Goal: Check status: Check status

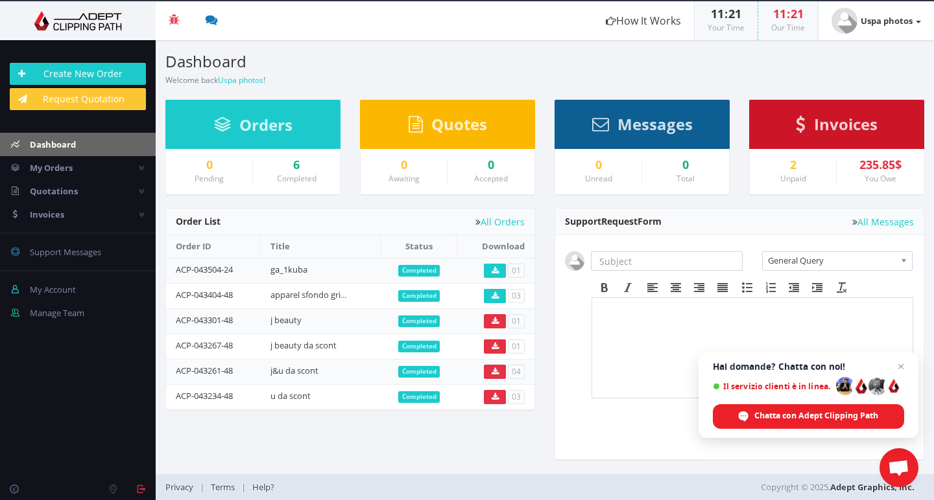
click at [784, 159] on div "2" at bounding box center [792, 165] width 67 height 13
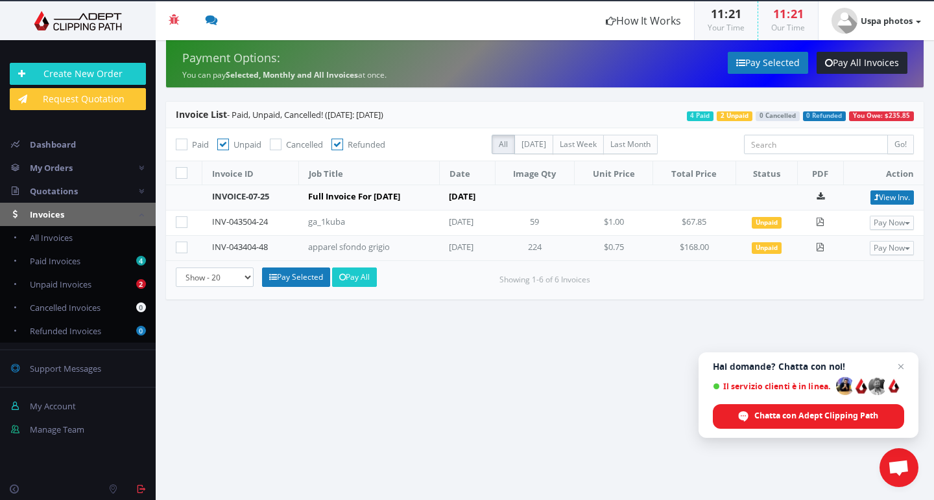
click at [471, 198] on td "[DATE]" at bounding box center [506, 197] width 135 height 25
click at [327, 200] on td "Full Invoice For July 2025" at bounding box center [368, 197] width 141 height 25
click at [242, 197] on link "INVOICE-07-25" at bounding box center [240, 197] width 57 height 12
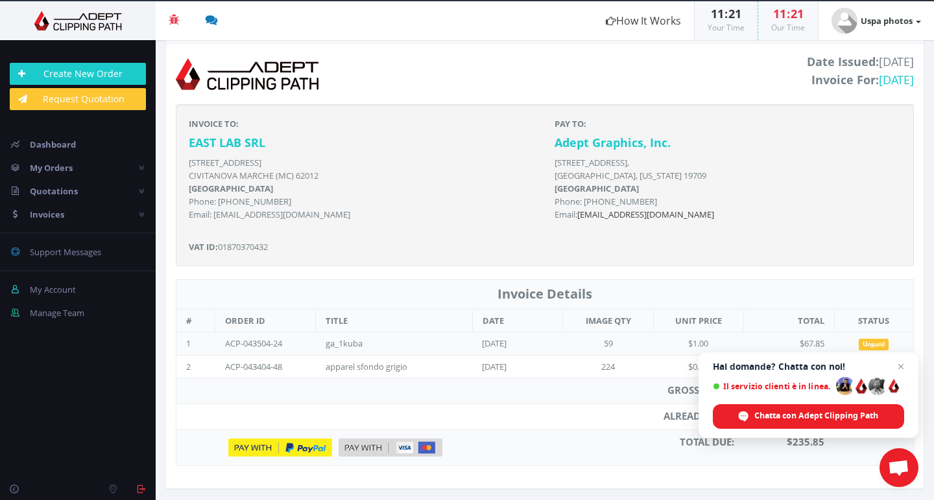
scroll to position [99, 0]
click at [902, 370] on span "Chiudere la chat" at bounding box center [901, 367] width 16 height 16
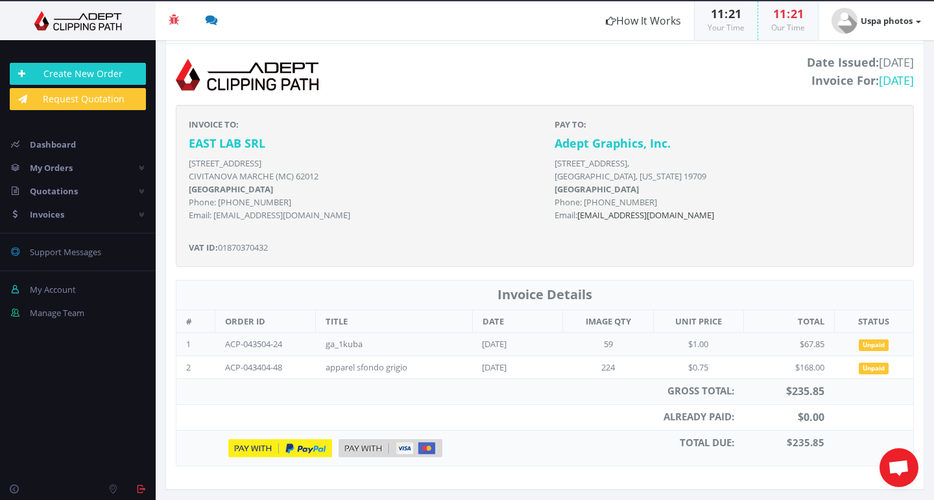
click at [371, 368] on div "apparel sfondo grigio" at bounding box center [390, 368] width 130 height 12
click at [244, 363] on td "ACP-043404-48" at bounding box center [265, 367] width 100 height 23
